Goal: Task Accomplishment & Management: Use online tool/utility

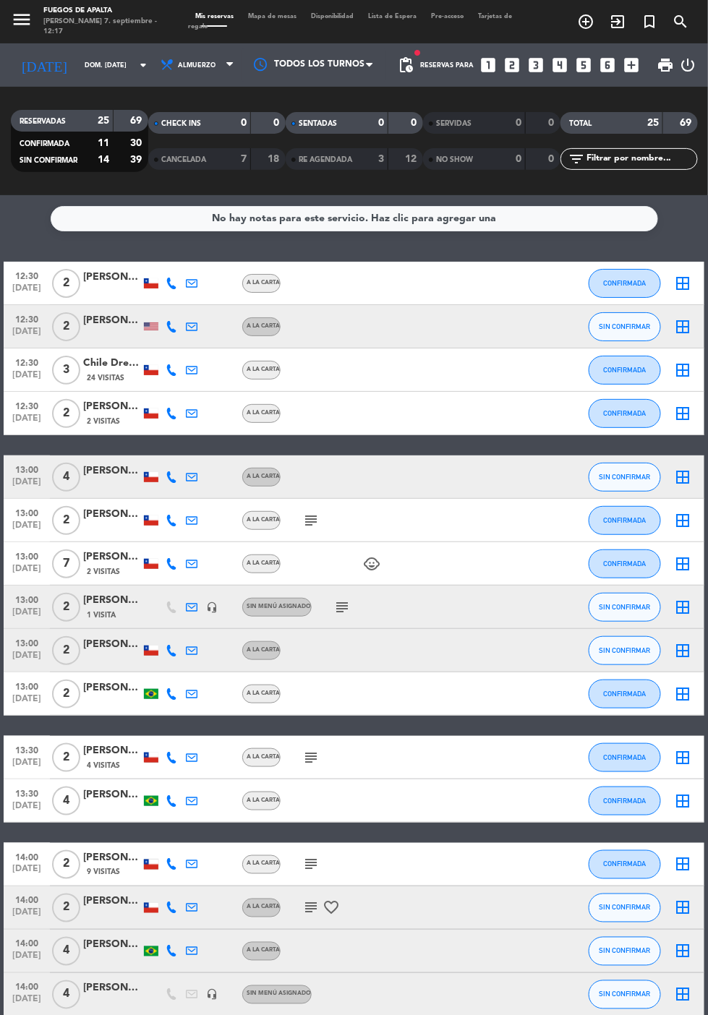
click at [311, 757] on icon "subject" at bounding box center [310, 757] width 17 height 17
click at [684, 763] on icon "border_all" at bounding box center [682, 757] width 17 height 17
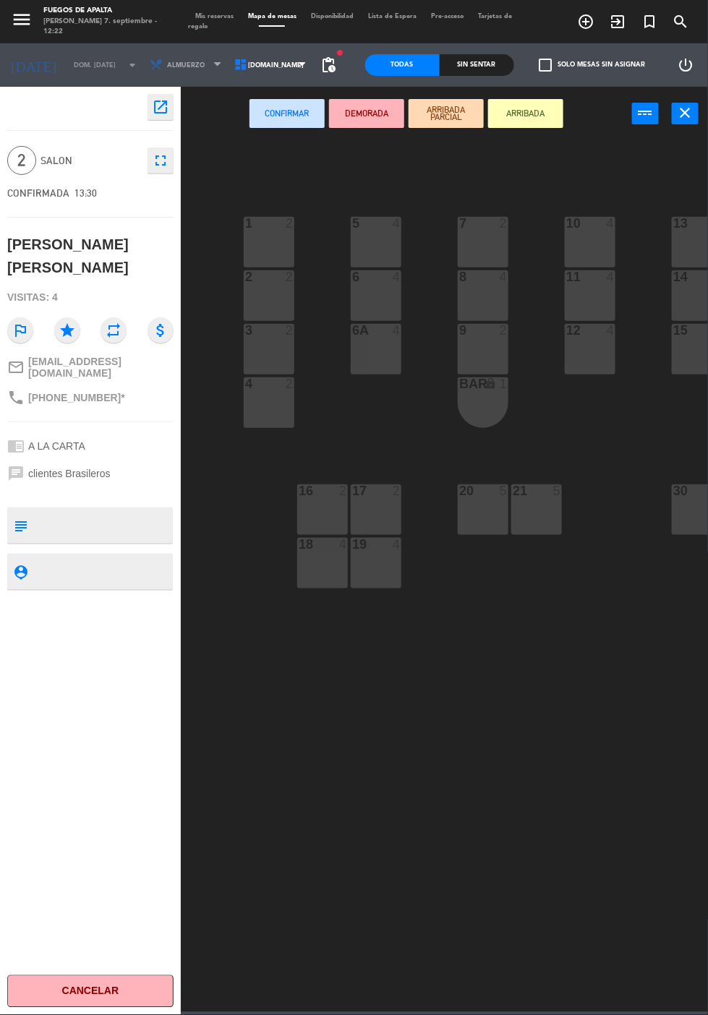
click at [76, 510] on textarea at bounding box center [102, 525] width 138 height 30
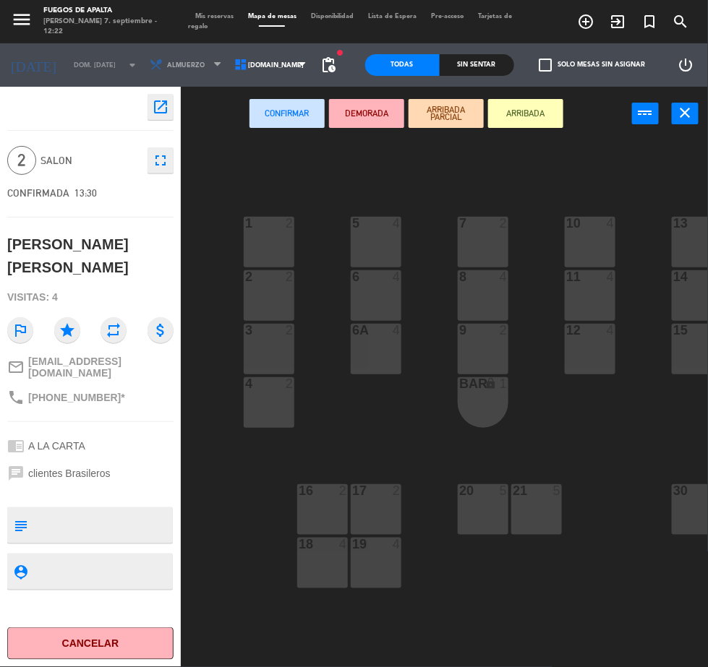
click at [89, 510] on textarea at bounding box center [102, 525] width 138 height 30
click at [73, 510] on textarea at bounding box center [102, 525] width 138 height 30
type textarea "M21"
click at [533, 116] on button "ARRIBADA" at bounding box center [525, 113] width 75 height 29
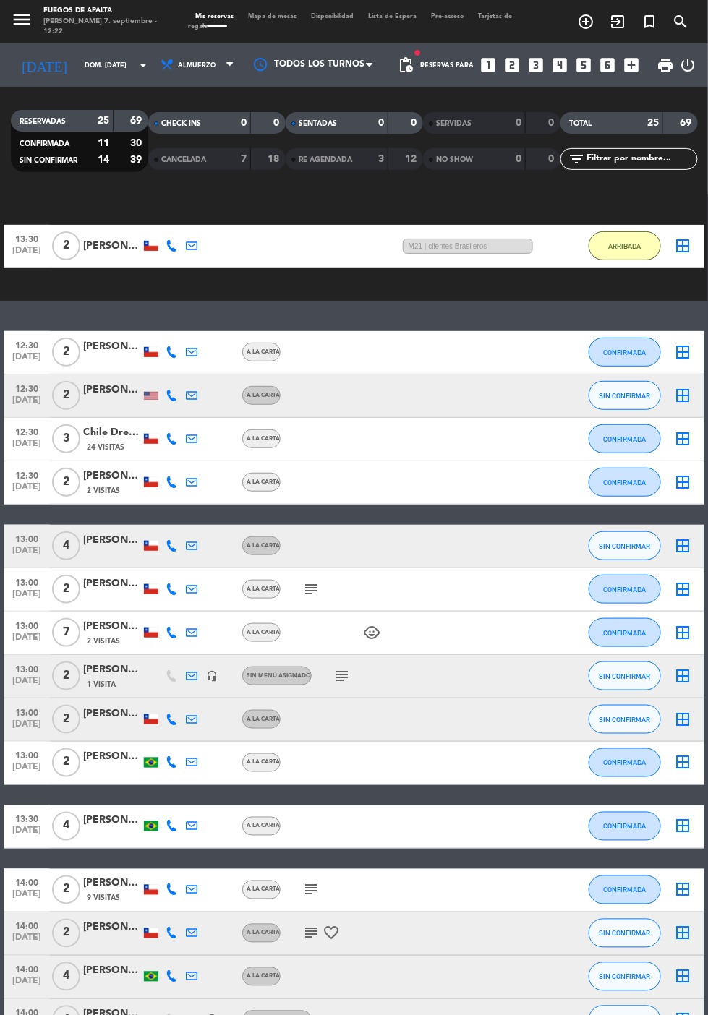
scroll to position [117, 0]
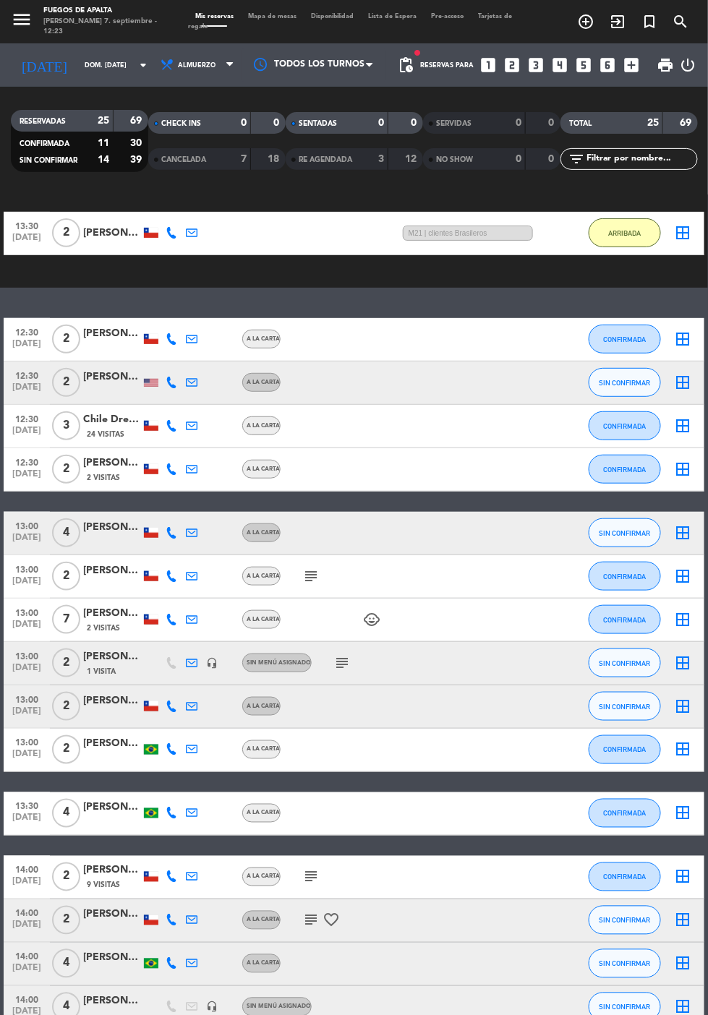
click at [683, 422] on icon "border_all" at bounding box center [682, 425] width 17 height 17
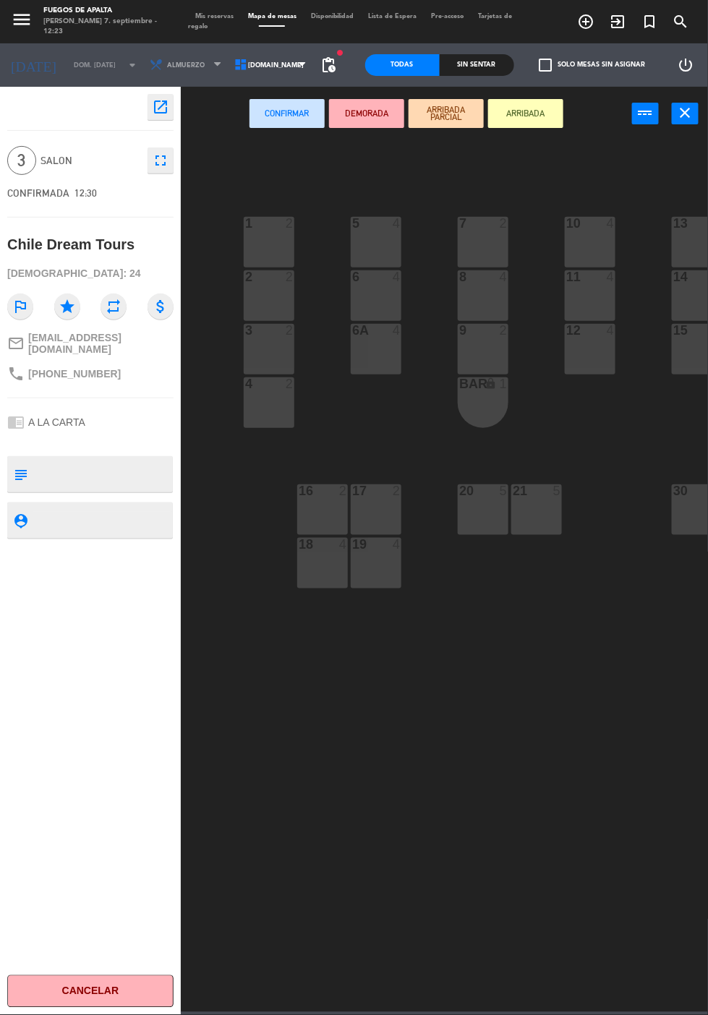
click at [85, 459] on textarea at bounding box center [102, 474] width 138 height 30
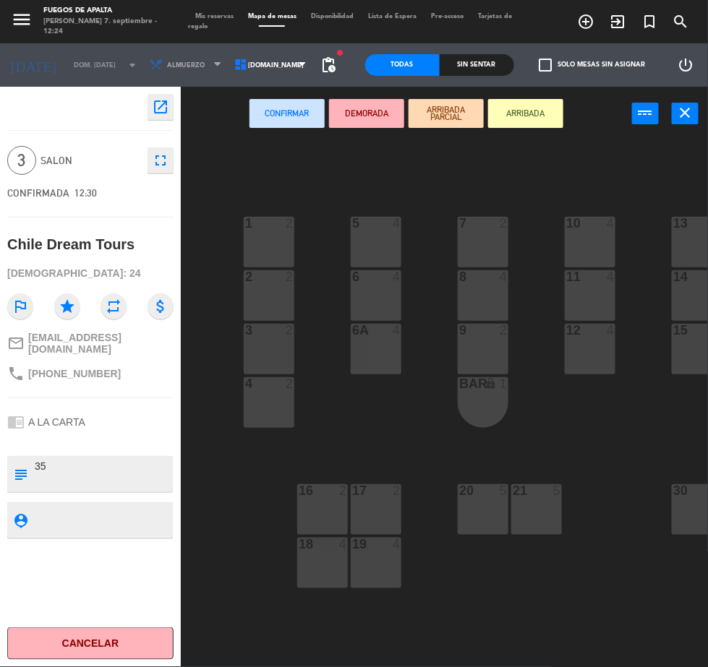
type textarea "3"
type textarea "M35"
click at [537, 112] on button "ARRIBADA" at bounding box center [525, 113] width 75 height 29
